Goal: Task Accomplishment & Management: Complete application form

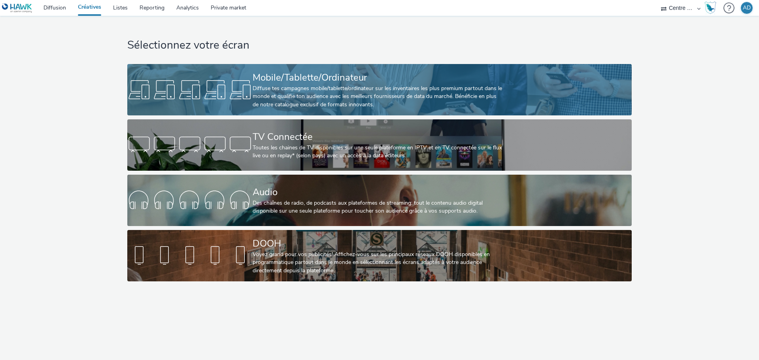
click at [296, 85] on div "Diffuse tes campagnes mobile/tablette/ordinateur sur les inventaires les plus p…" at bounding box center [378, 97] width 251 height 24
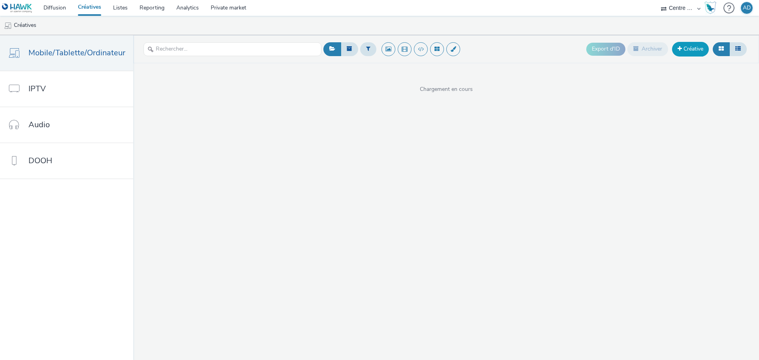
click at [691, 49] on link "Créative" at bounding box center [690, 49] width 37 height 14
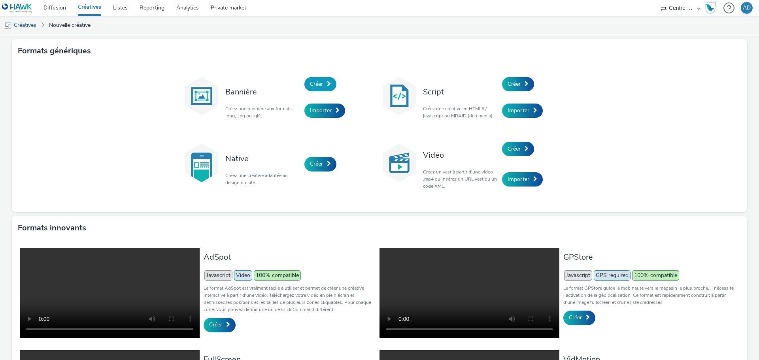
click at [321, 88] on link "Créer" at bounding box center [321, 84] width 32 height 14
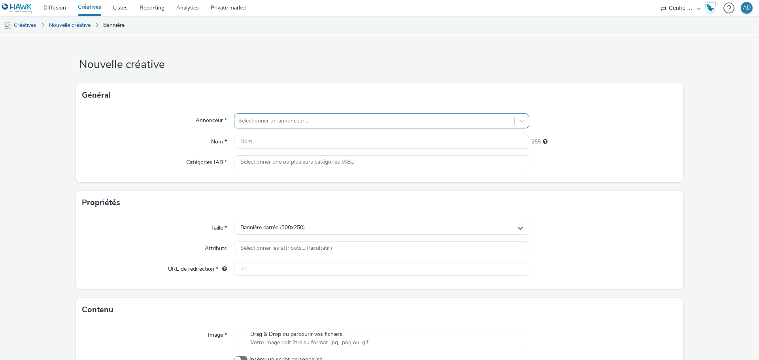
click at [300, 124] on div at bounding box center [375, 120] width 272 height 9
type input "gedi"
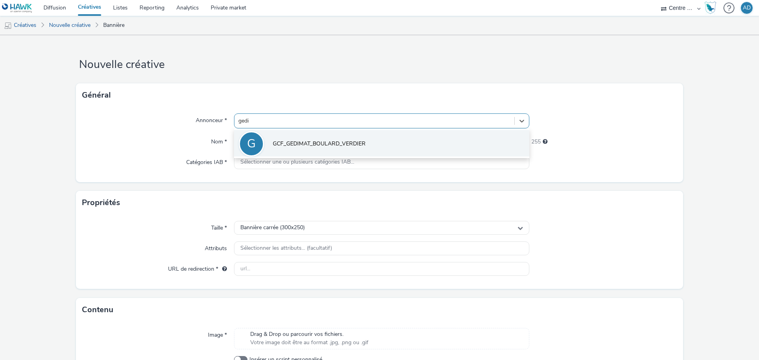
click at [307, 142] on span "GCF_GEDIMAT_BOULARD_VERDIER" at bounding box center [319, 144] width 93 height 8
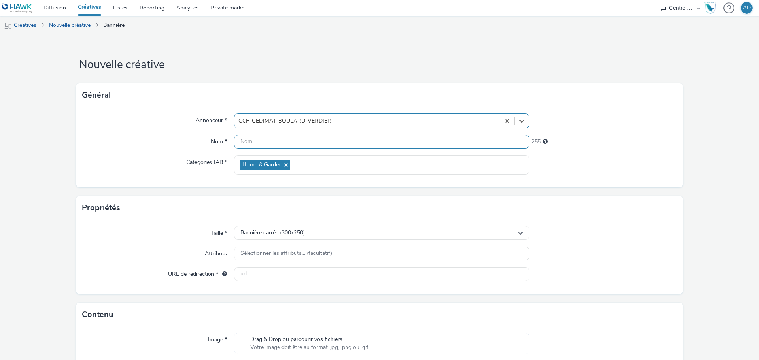
click at [307, 140] on input "text" at bounding box center [381, 142] width 295 height 14
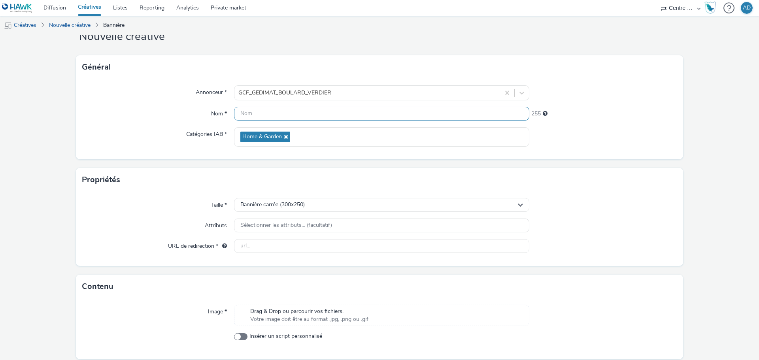
scroll to position [57, 0]
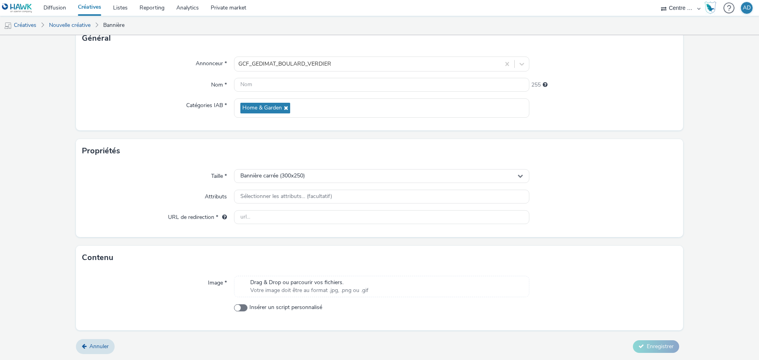
click at [334, 286] on div "Drag & Drop ou parcourir vos fichiers. Votre image doit être au format .jpg, .p…" at bounding box center [381, 286] width 295 height 21
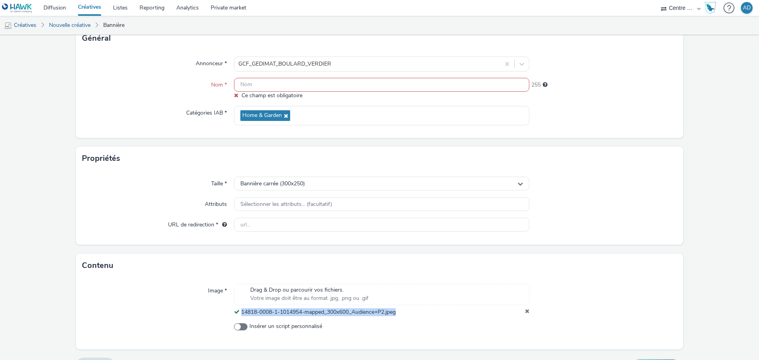
drag, startPoint x: 391, startPoint y: 315, endPoint x: 239, endPoint y: 314, distance: 152.7
click at [239, 314] on div "14818-0008-1-1014954-mapped_300x600_Audience+P2.jpeg" at bounding box center [381, 313] width 295 height 8
copy span "14818-0008-1-1014954-mapped_300x600_Audience+P2.jpeg"
click at [315, 182] on div "Bannière carrée (300x250)" at bounding box center [381, 184] width 295 height 14
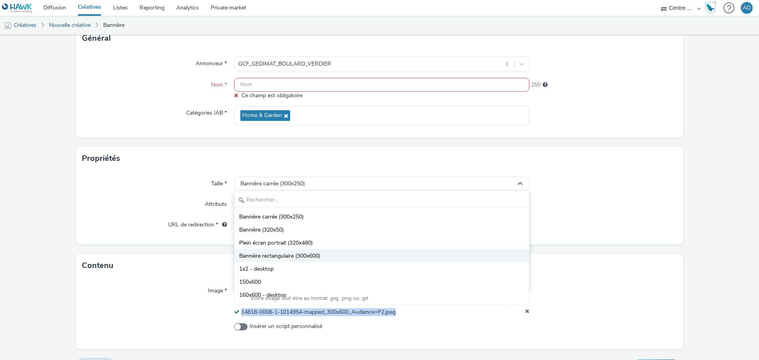
click at [322, 258] on li "Bannière rectangulaire (300x600)" at bounding box center [382, 255] width 295 height 13
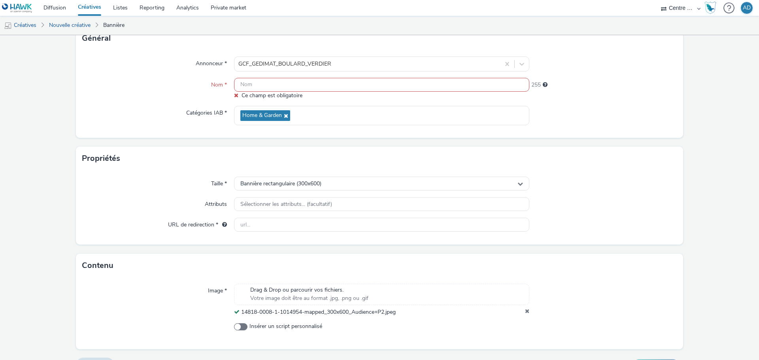
click at [286, 90] on input "text" at bounding box center [381, 85] width 295 height 14
paste input "14818-0008-1-1014954-mapped_300x600_Audience+P2.jpeg"
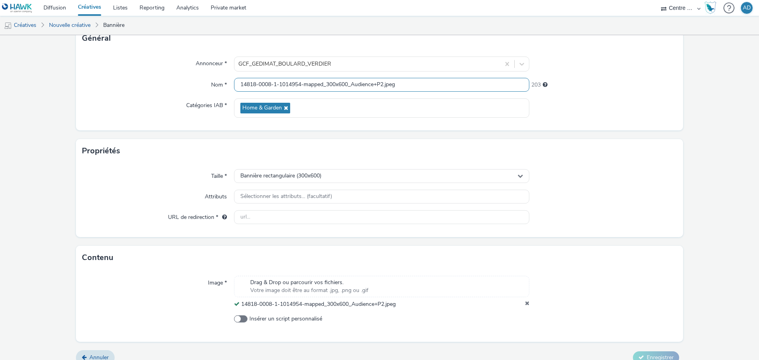
type input "14818-0008-1-1014954-mapped_300x600_Audience+P2.jpeg"
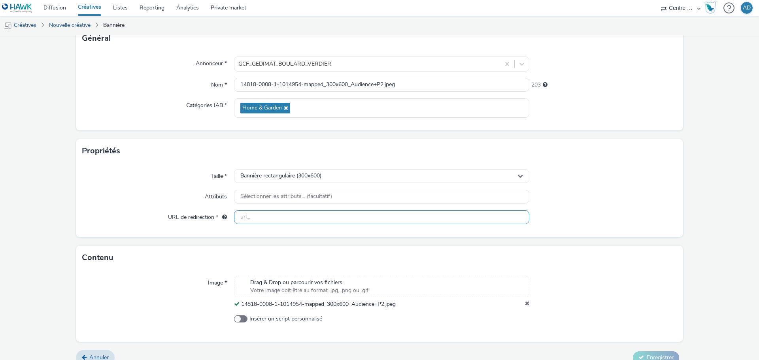
click at [297, 219] on input "text" at bounding box center [381, 217] width 295 height 14
paste input "[URL][DOMAIN_NAME]"
type input "[URL][DOMAIN_NAME]"
click at [600, 206] on div "Taille * Bannière rectangulaire (300x600) Attributs Sélectionner les attributs.…" at bounding box center [380, 200] width 608 height 74
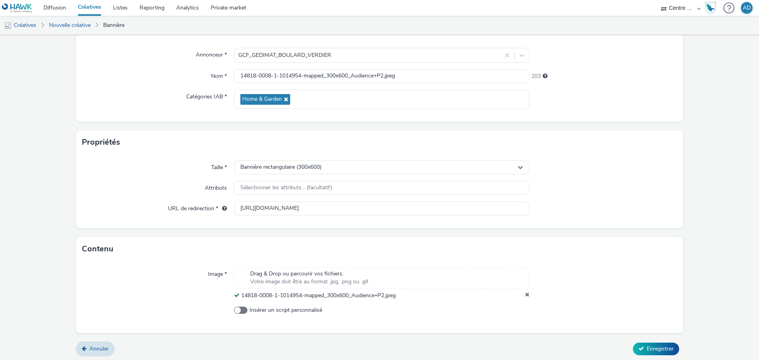
scroll to position [68, 0]
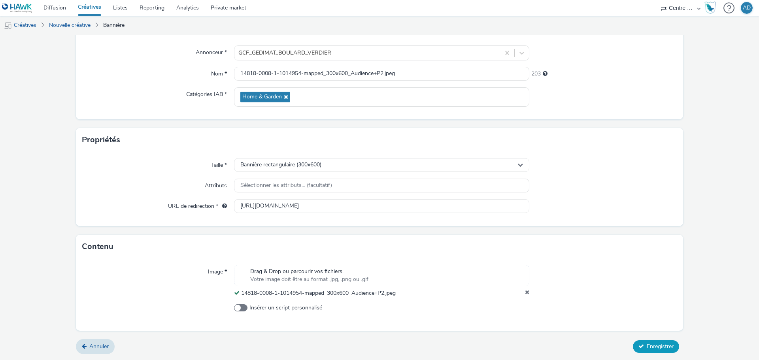
click at [647, 343] on span "Enregistrer" at bounding box center [660, 347] width 27 height 8
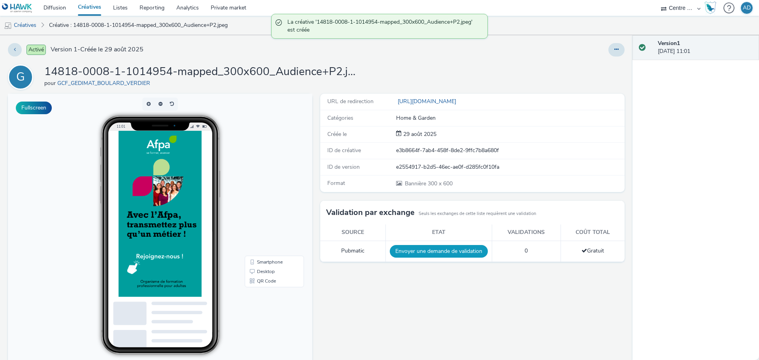
click at [448, 248] on button "Envoyer une demande de validation" at bounding box center [439, 251] width 98 height 13
click at [30, 25] on link "Créatives" at bounding box center [20, 25] width 40 height 19
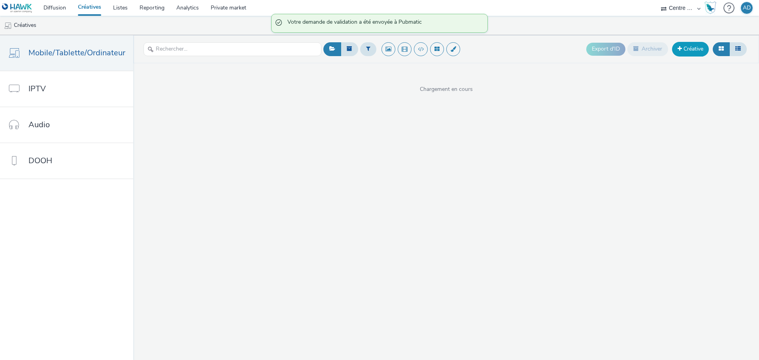
click at [694, 54] on link "Créative" at bounding box center [690, 49] width 37 height 14
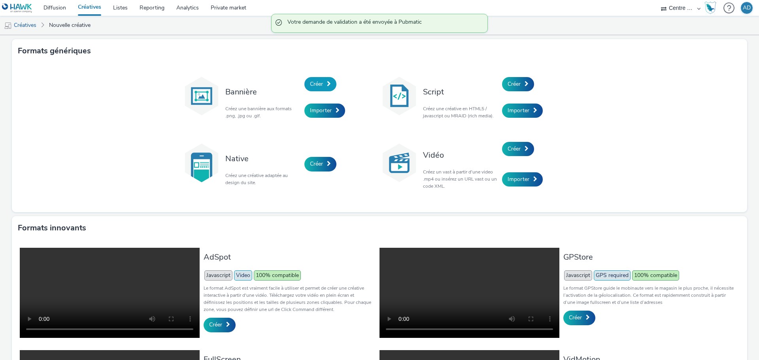
click at [316, 80] on span "Créer" at bounding box center [316, 84] width 13 height 8
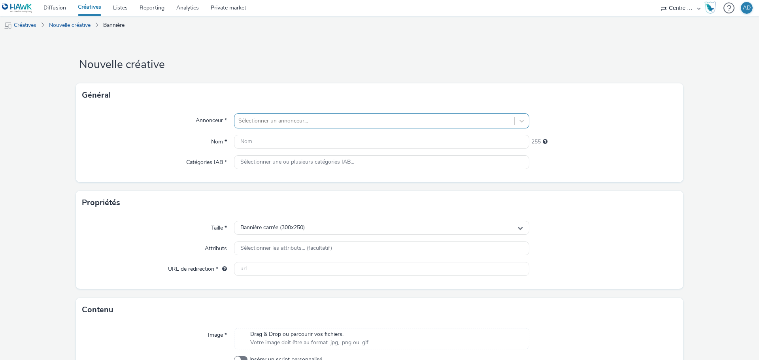
click at [280, 122] on div at bounding box center [375, 120] width 272 height 9
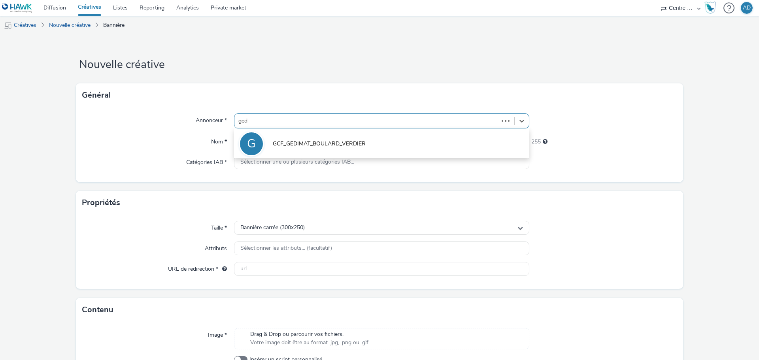
type input "gedi"
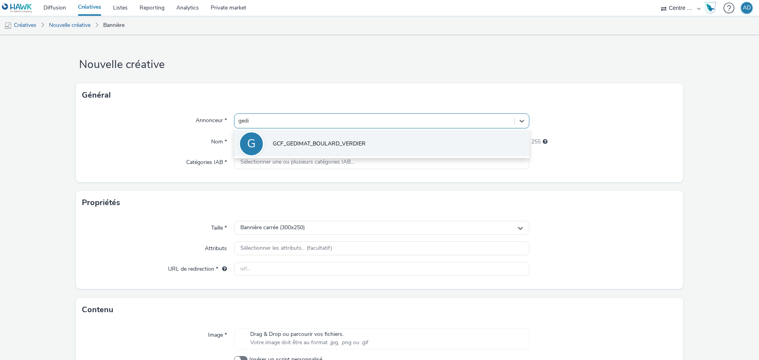
click at [301, 144] on span "GCF_GEDIMAT_BOULARD_VERDIER" at bounding box center [319, 144] width 93 height 8
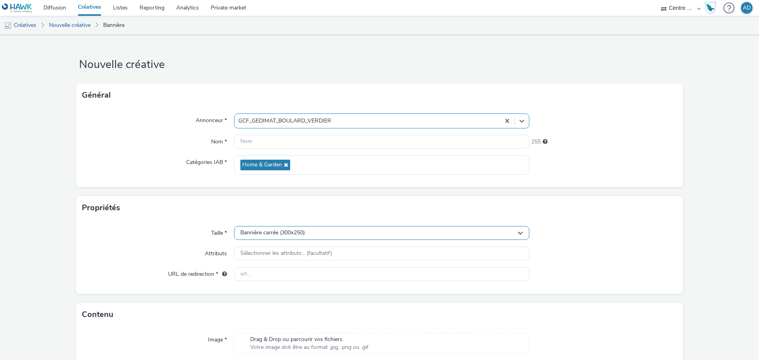
click at [327, 235] on div "Bannière carrée (300x250)" at bounding box center [381, 233] width 295 height 14
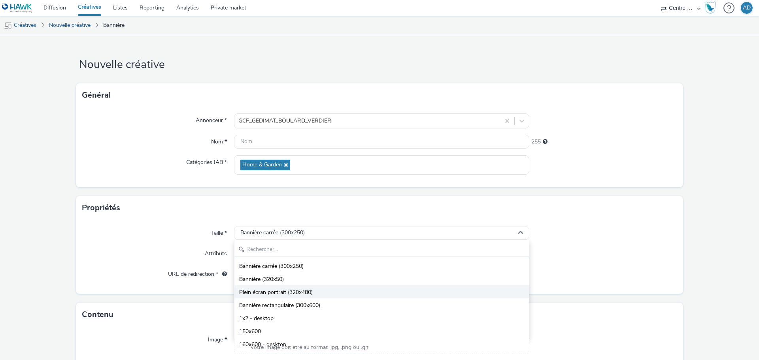
click at [315, 297] on li "Plein écran portrait (320x480)" at bounding box center [382, 292] width 295 height 13
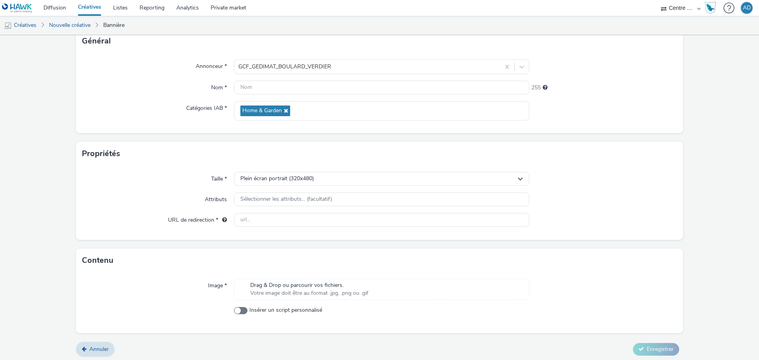
scroll to position [57, 0]
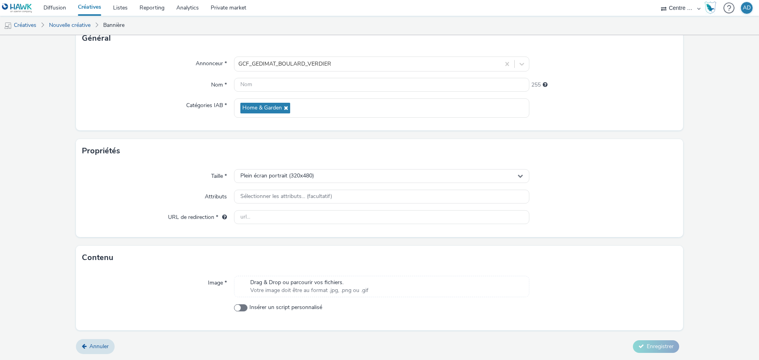
click at [346, 288] on span "Votre image doit être au format .jpg, .png ou .gif" at bounding box center [309, 291] width 118 height 8
click at [18, 27] on link "Créatives" at bounding box center [20, 25] width 40 height 19
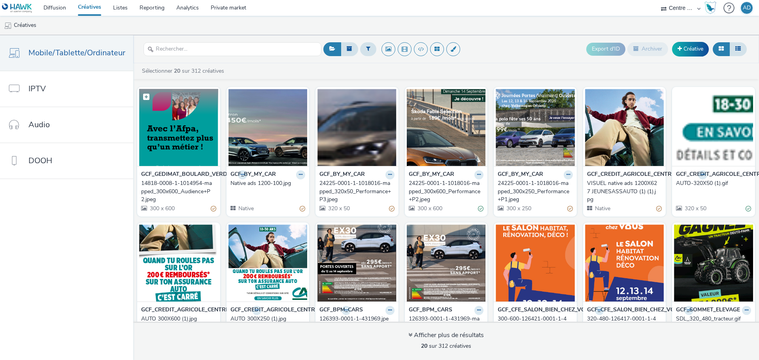
click at [180, 135] on img at bounding box center [178, 127] width 79 height 77
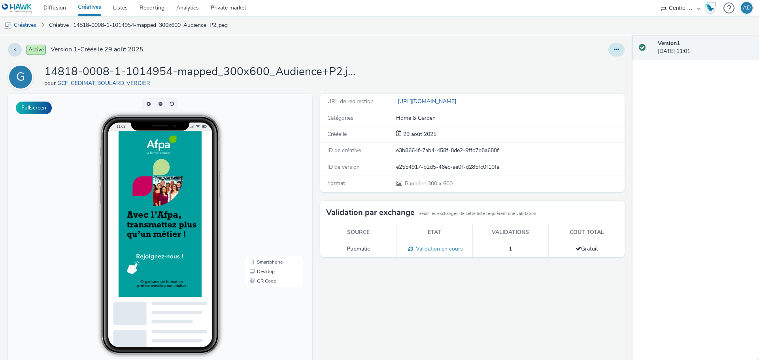
click at [615, 47] on icon at bounding box center [617, 50] width 4 height 6
click at [580, 70] on link "Modifier" at bounding box center [595, 66] width 59 height 16
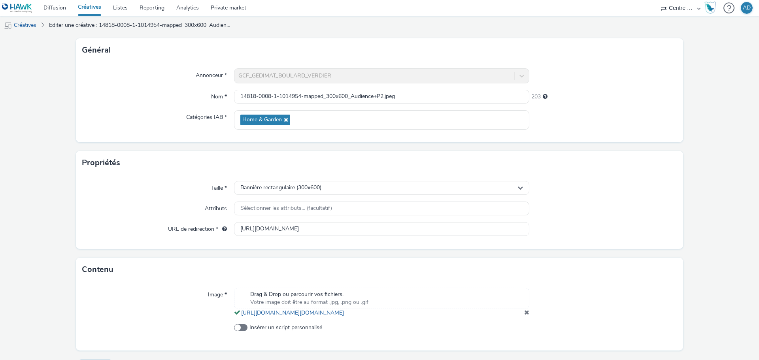
scroll to position [73, 0]
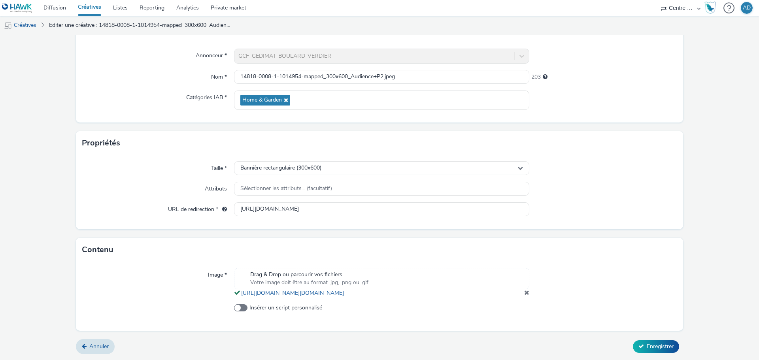
click at [524, 292] on span at bounding box center [526, 293] width 5 height 6
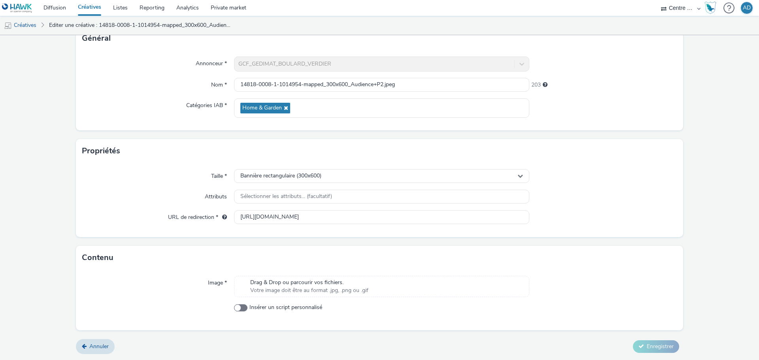
click at [274, 288] on span "Votre image doit être au format .jpg, .png ou .gif" at bounding box center [309, 291] width 118 height 8
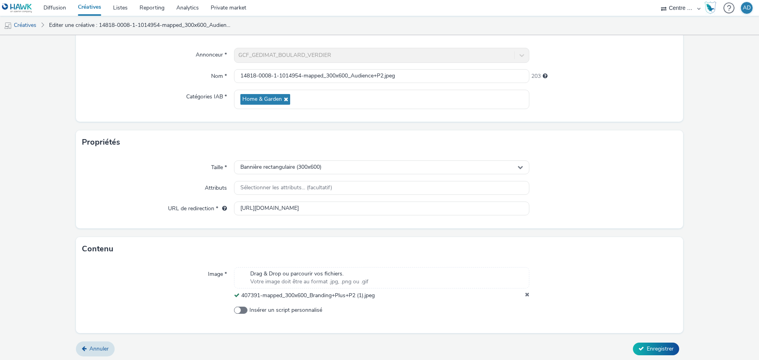
scroll to position [68, 0]
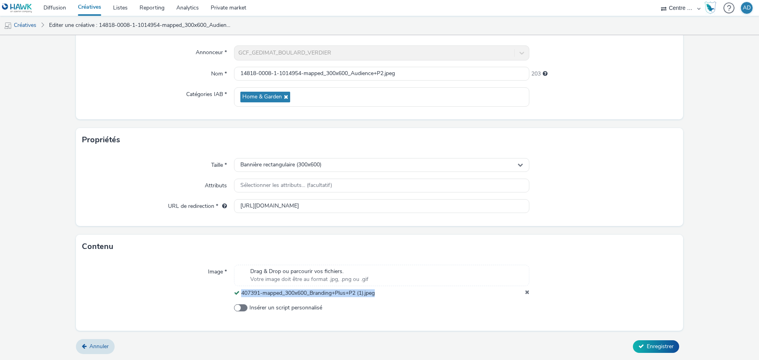
drag, startPoint x: 382, startPoint y: 295, endPoint x: 237, endPoint y: 295, distance: 145.6
click at [237, 295] on div "407391-mapped_300x600_Branding+Plus+P2 (1).jpeg" at bounding box center [381, 294] width 295 height 8
copy div "407391-mapped_300x600_Branding+Plus+P2 (1).jpeg"
drag, startPoint x: 400, startPoint y: 74, endPoint x: 356, endPoint y: 115, distance: 60.7
click at [169, 78] on div "Nom * 14818-0008-1-1014954-mapped_300x600_Audience+P2.jpeg 203" at bounding box center [379, 74] width 595 height 14
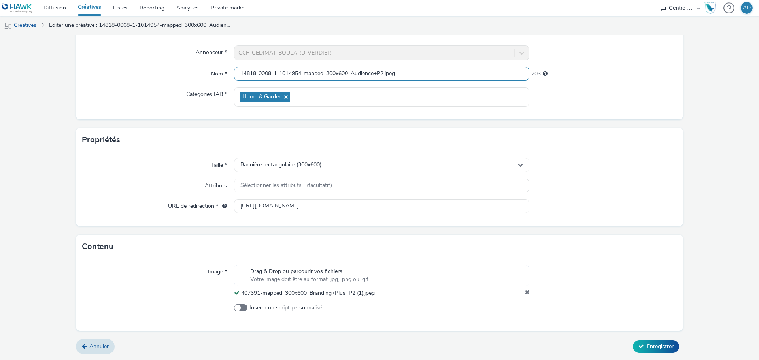
paste input "407391-mapped_300x600_Branding+Plus+P2 (1)"
type input "407391-mapped_300x600_Branding+Plus+P2 (1).jpeg"
click at [650, 182] on div at bounding box center [604, 186] width 148 height 14
click at [639, 344] on icon at bounding box center [642, 347] width 6 height 6
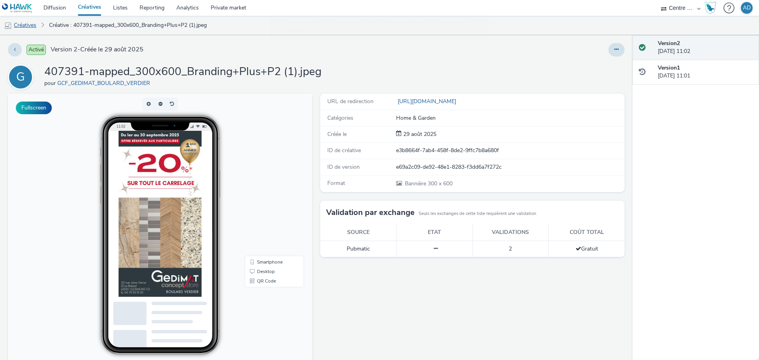
click at [33, 23] on link "Créatives" at bounding box center [20, 25] width 40 height 19
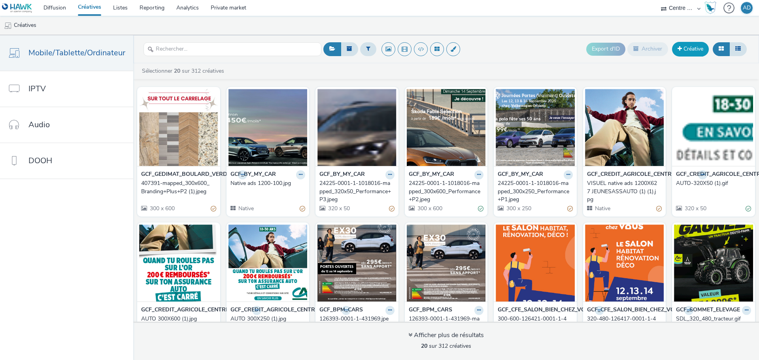
click at [695, 51] on link "Créative" at bounding box center [690, 49] width 37 height 14
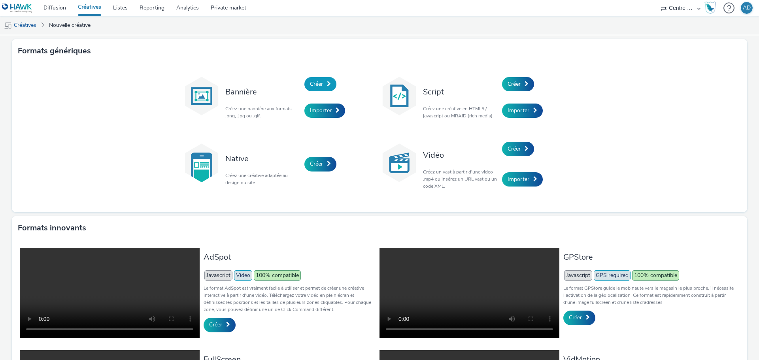
click at [312, 84] on span "Créer" at bounding box center [316, 84] width 13 height 8
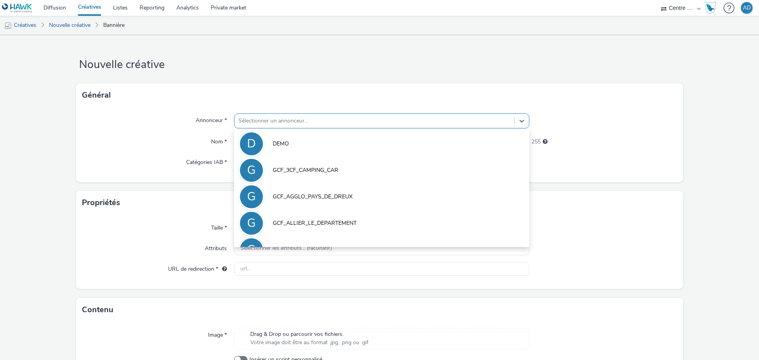
click at [284, 123] on div at bounding box center [375, 120] width 272 height 9
type input "gedi"
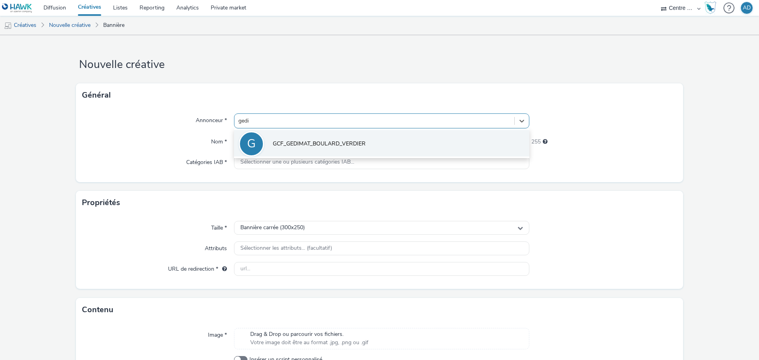
click at [315, 147] on span "GCF_GEDIMAT_BOULARD_VERDIER" at bounding box center [319, 144] width 93 height 8
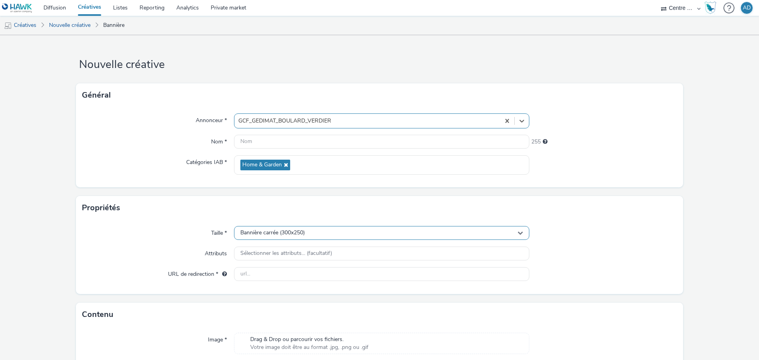
click at [310, 229] on div "Bannière carrée (300x250)" at bounding box center [381, 233] width 295 height 14
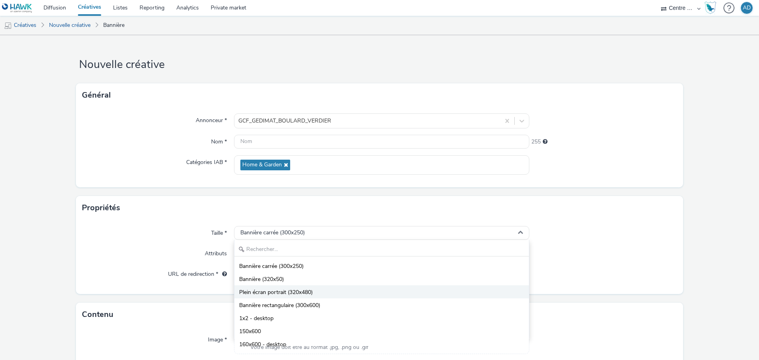
click at [307, 294] on span "Plein écran portrait (320x480)" at bounding box center [276, 293] width 74 height 8
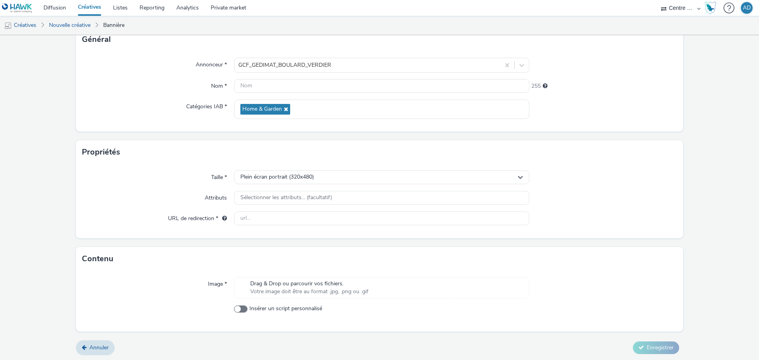
scroll to position [57, 0]
click at [307, 294] on span "Votre image doit être au format .jpg, .png ou .gif" at bounding box center [309, 291] width 118 height 8
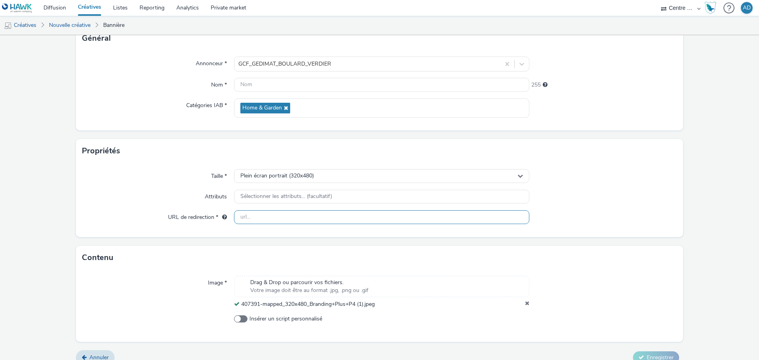
click at [288, 223] on input "text" at bounding box center [381, 217] width 295 height 14
paste input "[URL][DOMAIN_NAME]"
type input "[URL][DOMAIN_NAME]"
click at [573, 261] on div "Contenu" at bounding box center [380, 258] width 608 height 24
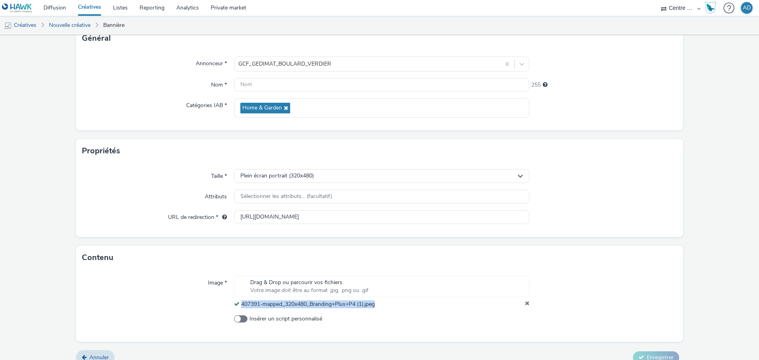
drag, startPoint x: 373, startPoint y: 308, endPoint x: 240, endPoint y: 309, distance: 132.9
click at [240, 309] on div "407391-mapped_320x480_Branding+Plus+P4 (1).jpeg" at bounding box center [304, 305] width 141 height 8
copy span "407391-mapped_320x480_Branding+Plus+P4 (1).jpeg"
click at [279, 89] on input "text" at bounding box center [381, 85] width 295 height 14
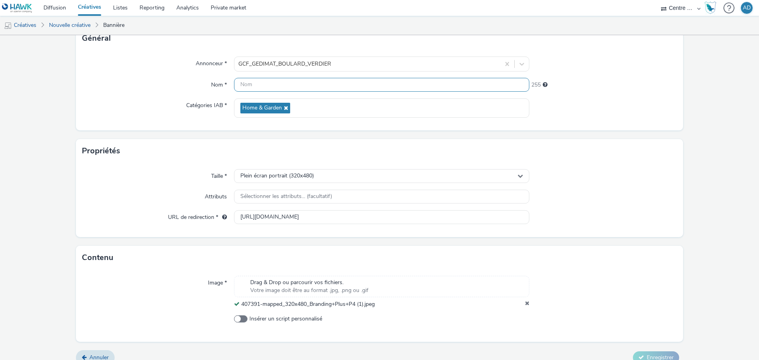
paste input "407391-mapped_320x480_Branding+Plus+P4 (1).jpeg"
type input "407391-mapped_320x480_Branding+Plus+P4 (1).jpeg"
click at [642, 150] on div "Propriétés" at bounding box center [380, 151] width 608 height 24
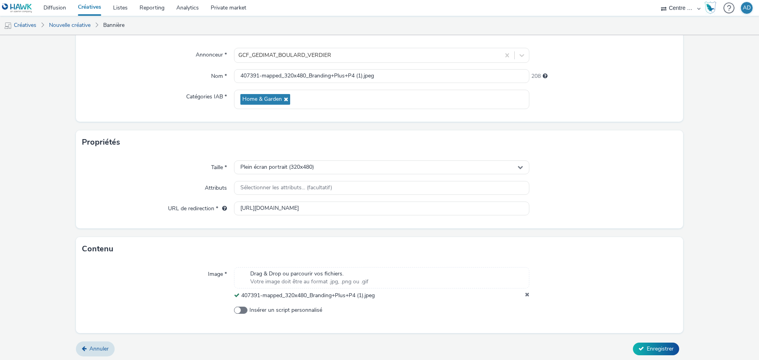
scroll to position [68, 0]
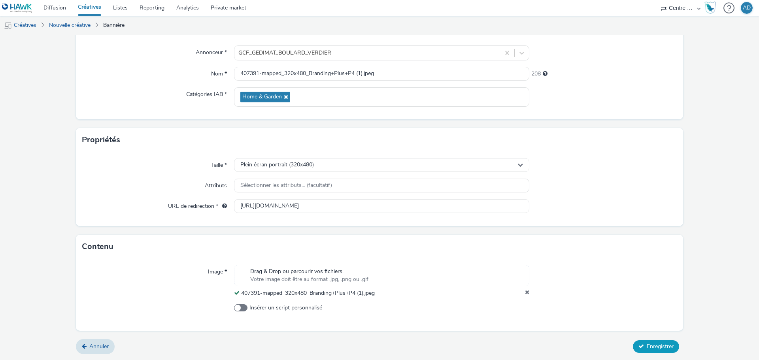
click at [645, 342] on button "Enregistrer" at bounding box center [656, 347] width 46 height 13
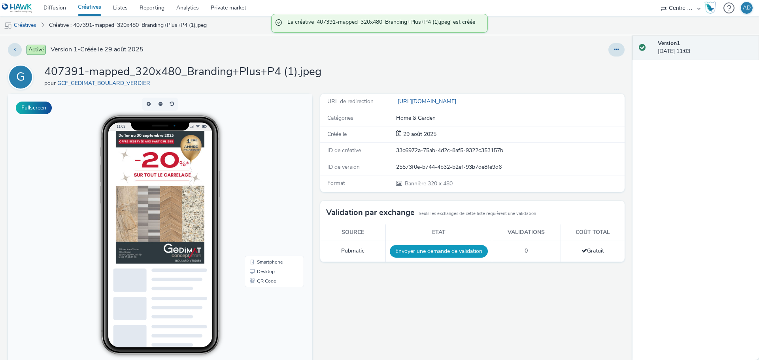
click at [449, 249] on button "Envoyer une demande de validation" at bounding box center [439, 251] width 98 height 13
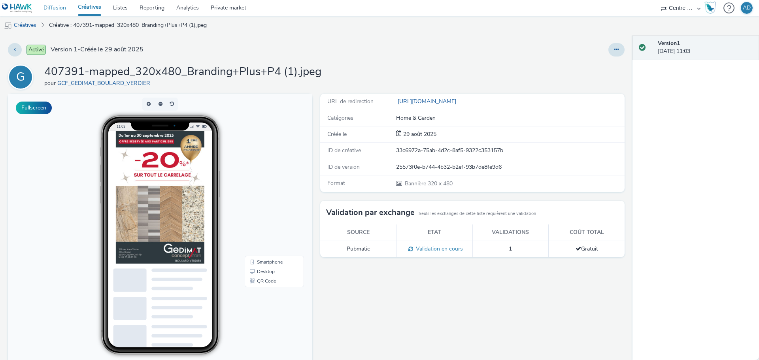
click at [59, 11] on link "Diffusion" at bounding box center [55, 8] width 34 height 16
